Goal: Information Seeking & Learning: Learn about a topic

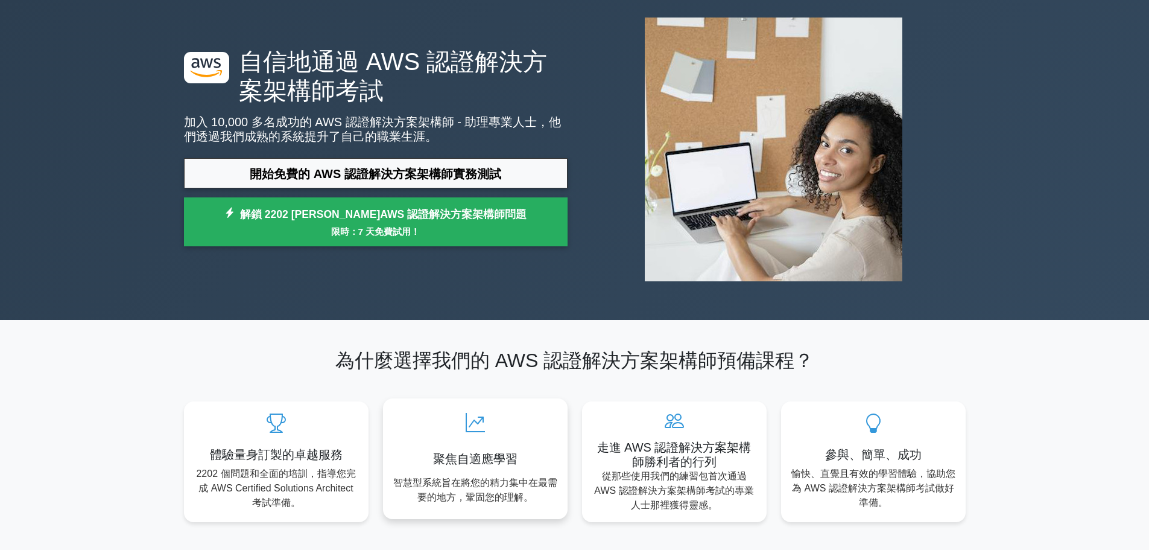
scroll to position [362, 0]
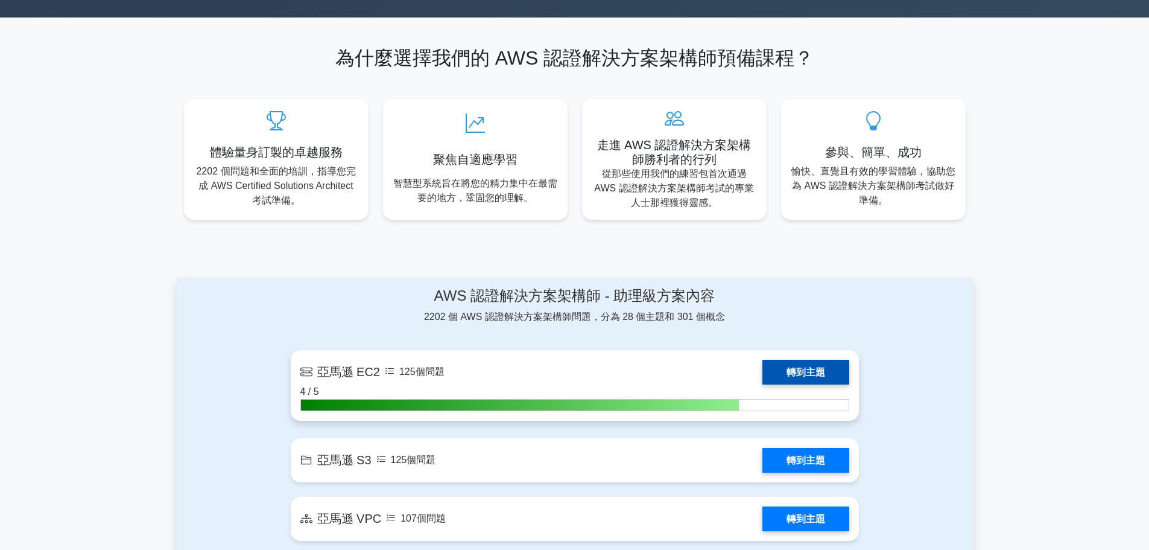
click at [763, 384] on link "轉到主題" at bounding box center [806, 372] width 87 height 25
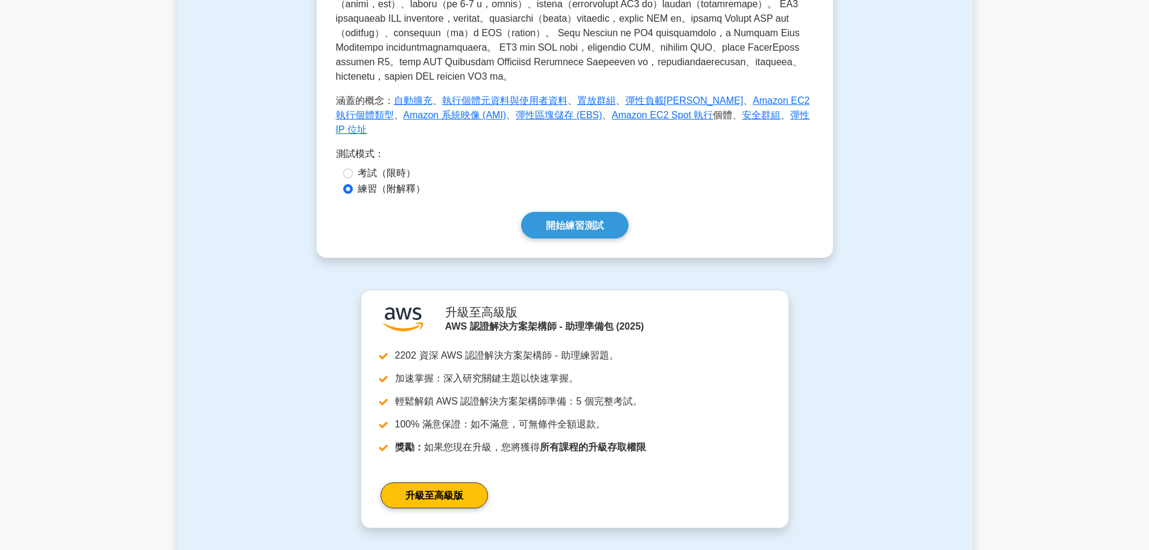
scroll to position [302, 0]
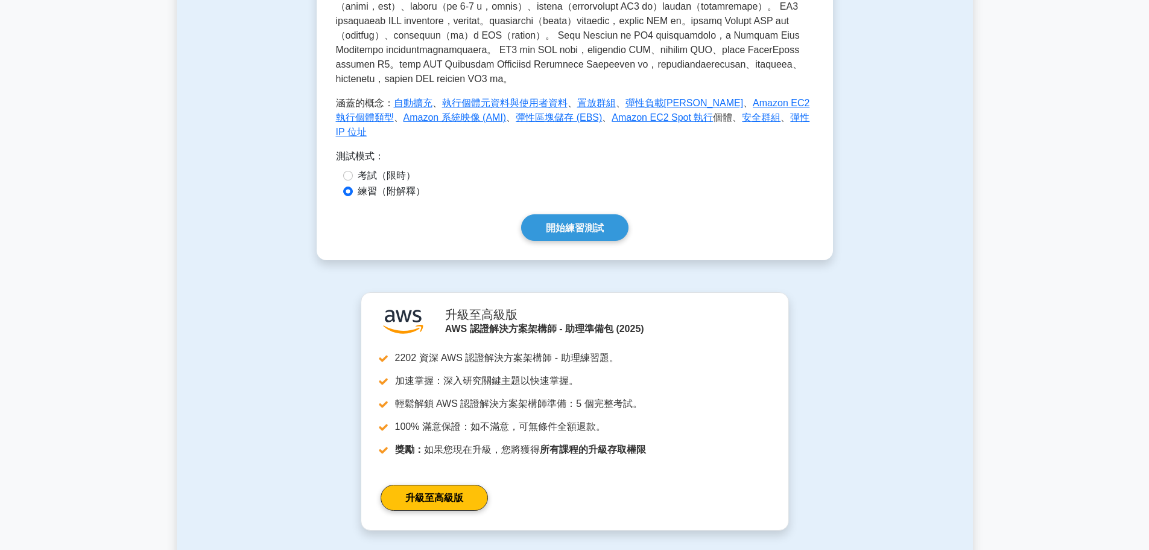
drag, startPoint x: 572, startPoint y: 257, endPoint x: 377, endPoint y: 258, distance: 194.9
click at [386, 240] on div "亞馬遜 EC2 彈性運算雲 在雲端提供可調整大小的運算容量的運算服務。 5分鐘 5個問題 Amazon Elastic Compute Cloud (EC2)…" at bounding box center [575, 54] width 478 height 371
click at [366, 180] on font "考試（限時）" at bounding box center [387, 175] width 58 height 10
click at [353, 180] on input "考試（限時）" at bounding box center [348, 176] width 10 height 10
radio input "true"
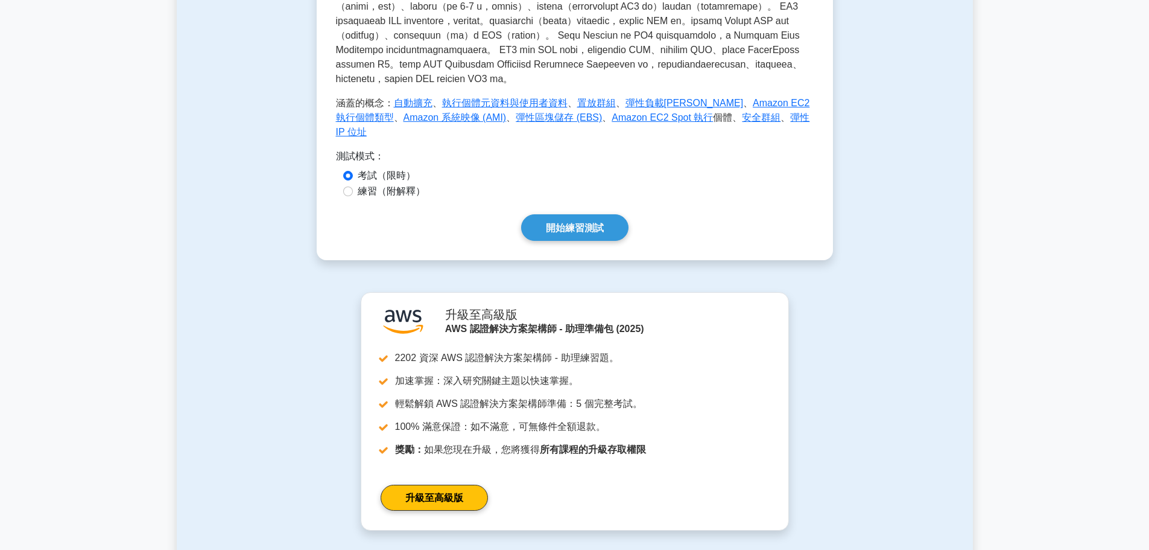
click at [364, 196] on font "練習（附解釋）" at bounding box center [392, 191] width 68 height 10
click at [353, 196] on input "練習（附解釋）" at bounding box center [348, 191] width 10 height 10
radio input "true"
click at [556, 233] on font "開始練習測試" at bounding box center [575, 228] width 58 height 10
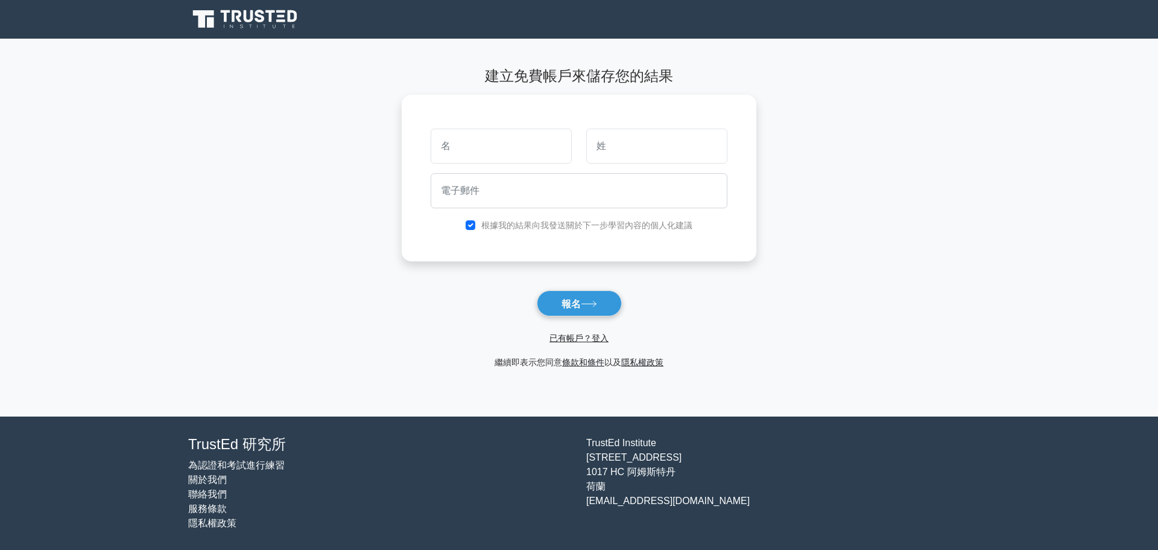
click at [236, 466] on font "為認證和考試進行練習" at bounding box center [236, 465] width 97 height 10
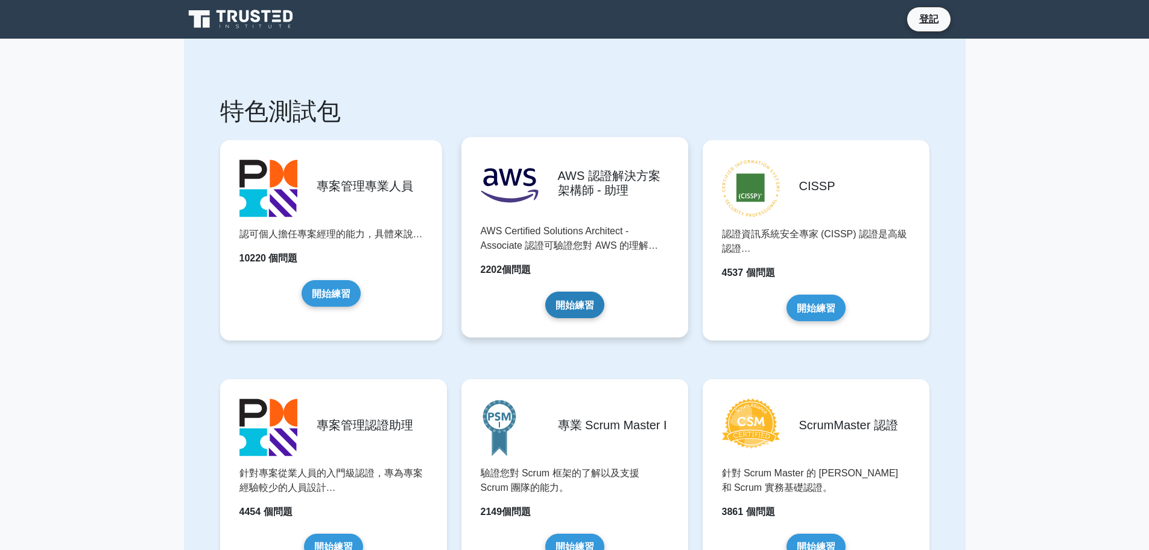
click at [562, 308] on link "開始練習" at bounding box center [574, 304] width 59 height 26
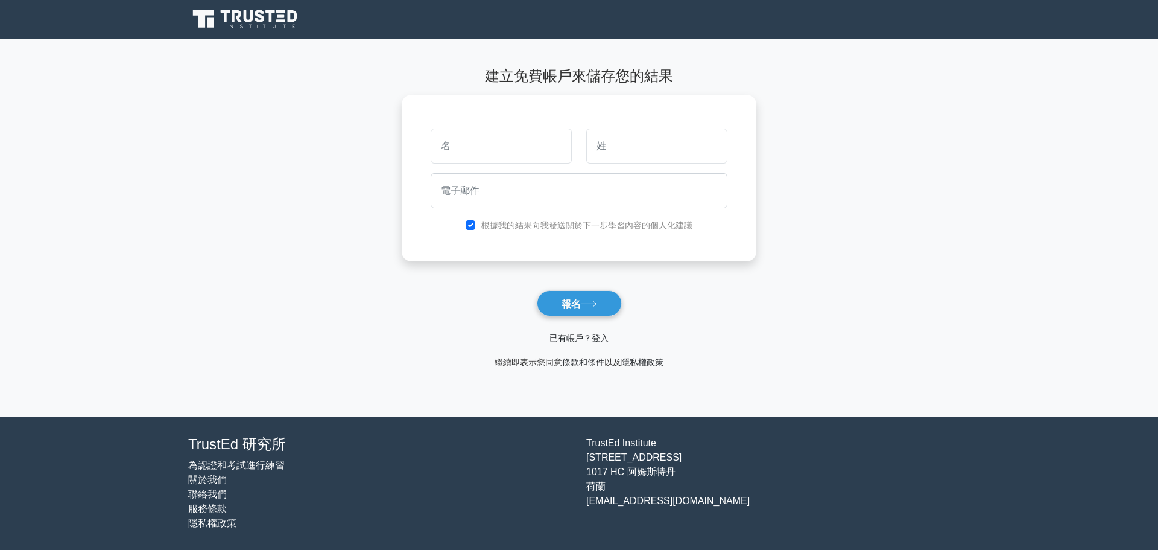
click at [576, 337] on font "已有帳戶？登入" at bounding box center [579, 338] width 59 height 10
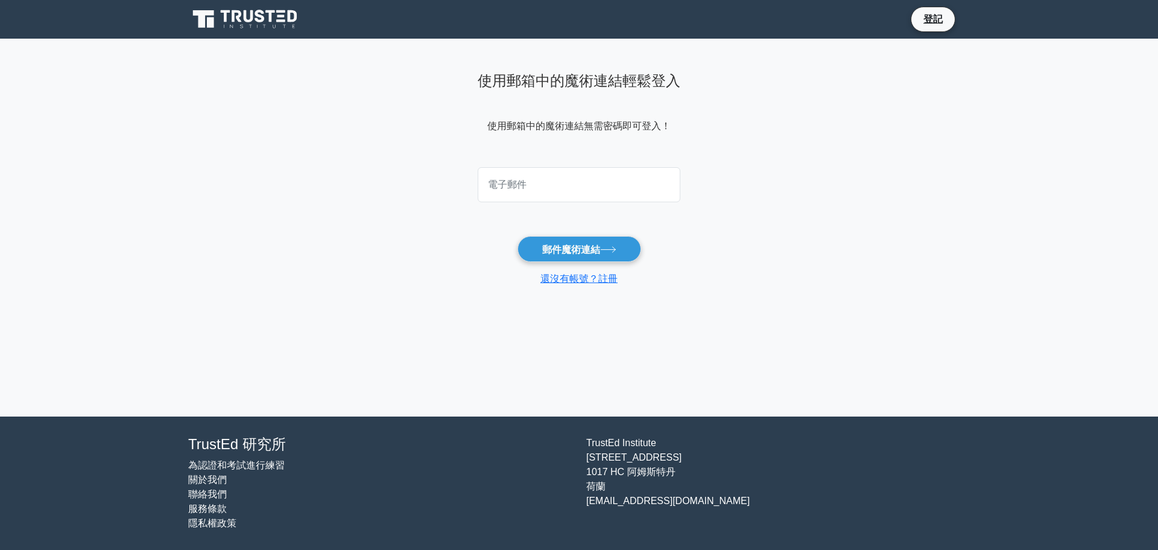
click at [360, 92] on main "使用郵箱中的魔術連結輕鬆登入 使用郵箱中的魔術連結無需密碼即可登入！ 郵件魔術連結 還沒有帳號？註冊" at bounding box center [579, 228] width 1158 height 378
